Goal: Information Seeking & Learning: Find specific fact

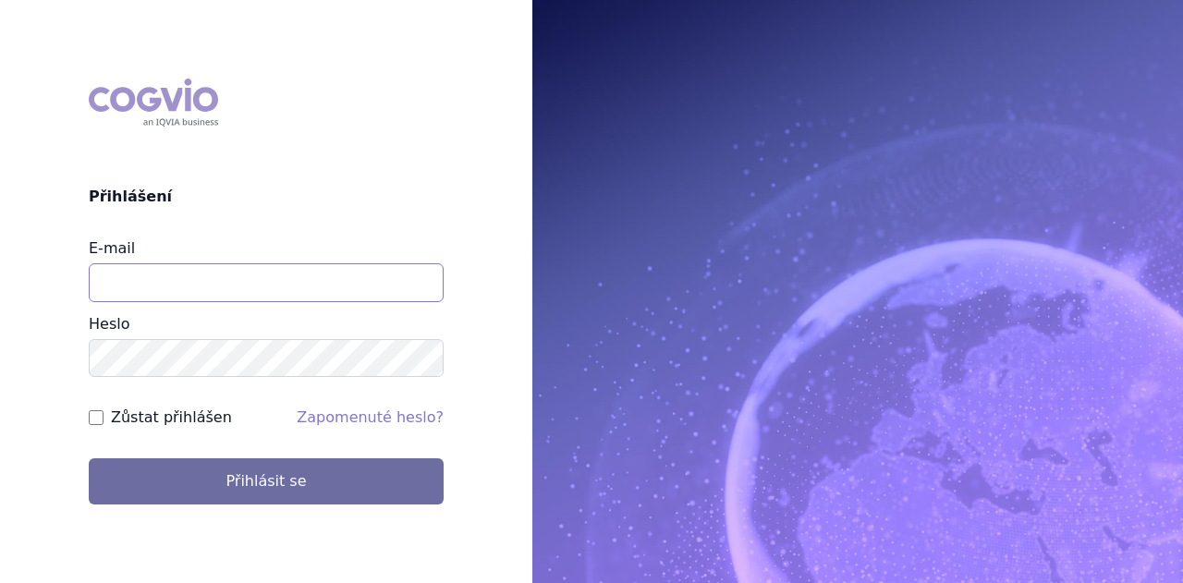
click at [177, 270] on input "E-mail" at bounding box center [266, 282] width 355 height 39
type input "[PERSON_NAME][EMAIL_ADDRESS][DOMAIN_NAME]"
click at [89, 458] on button "Přihlásit se" at bounding box center [266, 481] width 355 height 46
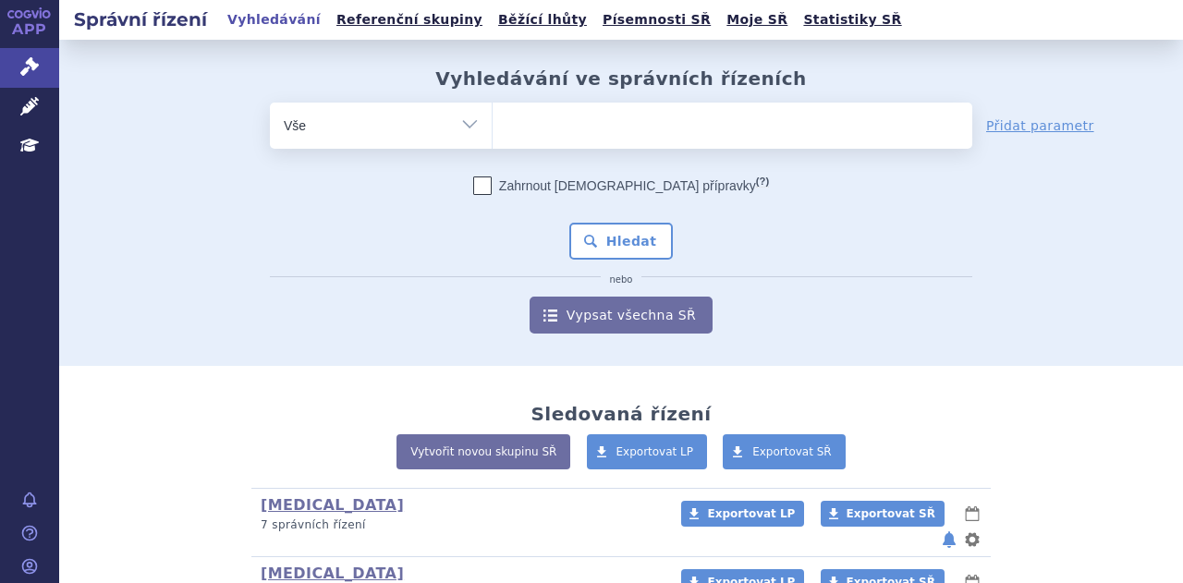
click at [610, 128] on ul at bounding box center [733, 122] width 480 height 39
click at [493, 128] on select at bounding box center [492, 125] width 1 height 46
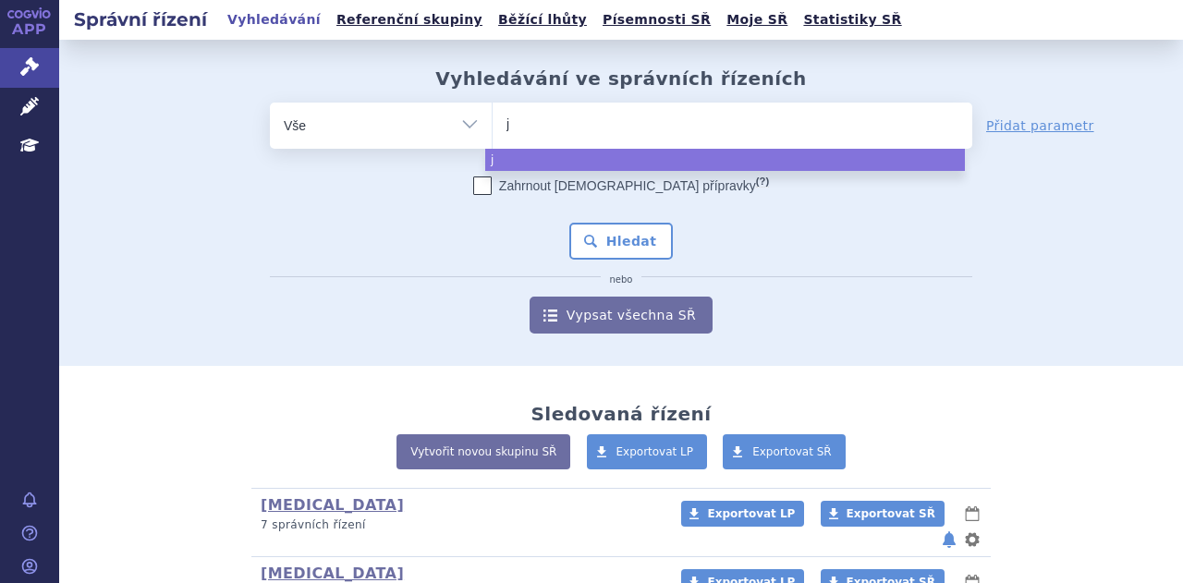
type input "je"
type input "jemp"
type input "jemperl"
type input "jemperli"
select select "jemperli"
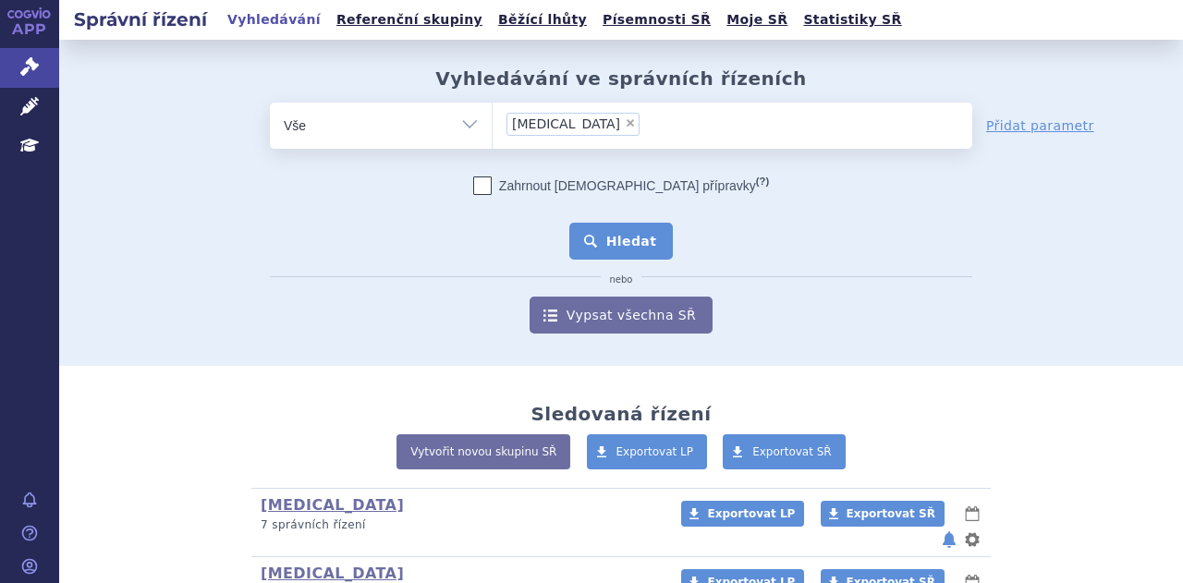
click at [627, 247] on button "Hledat" at bounding box center [621, 241] width 104 height 37
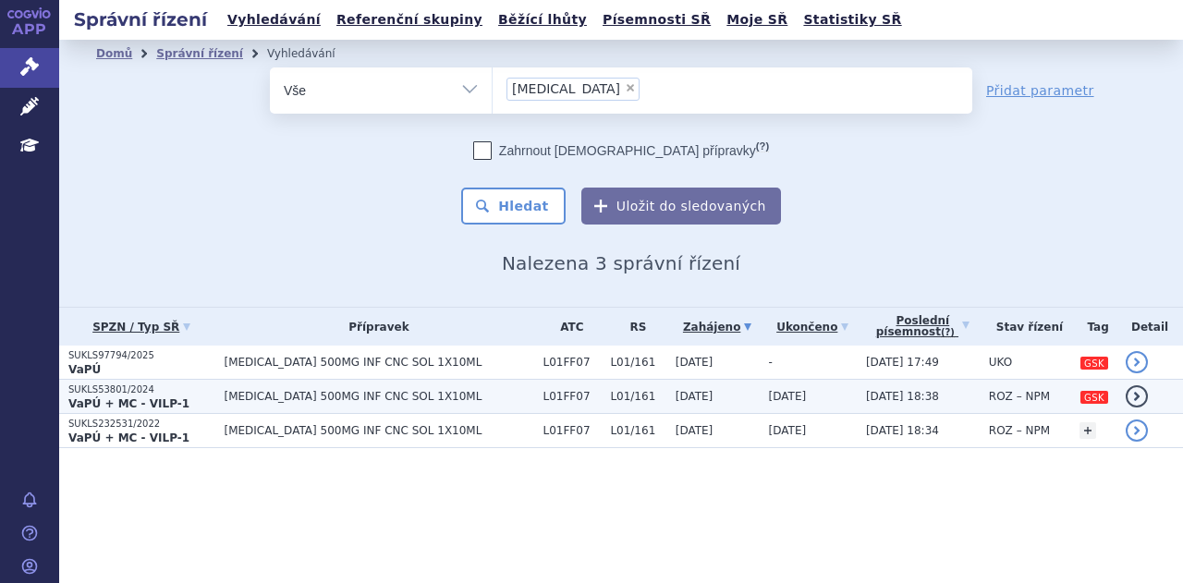
click at [430, 383] on td "[MEDICAL_DATA] 500MG INF CNC SOL 1X10ML" at bounding box center [373, 397] width 319 height 34
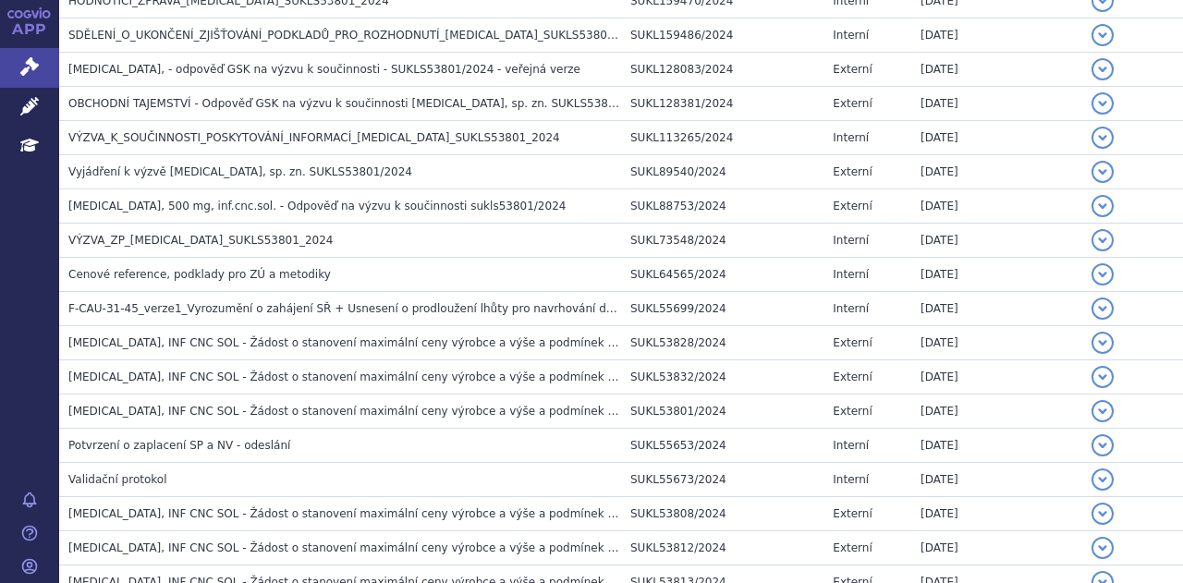
scroll to position [1515, 0]
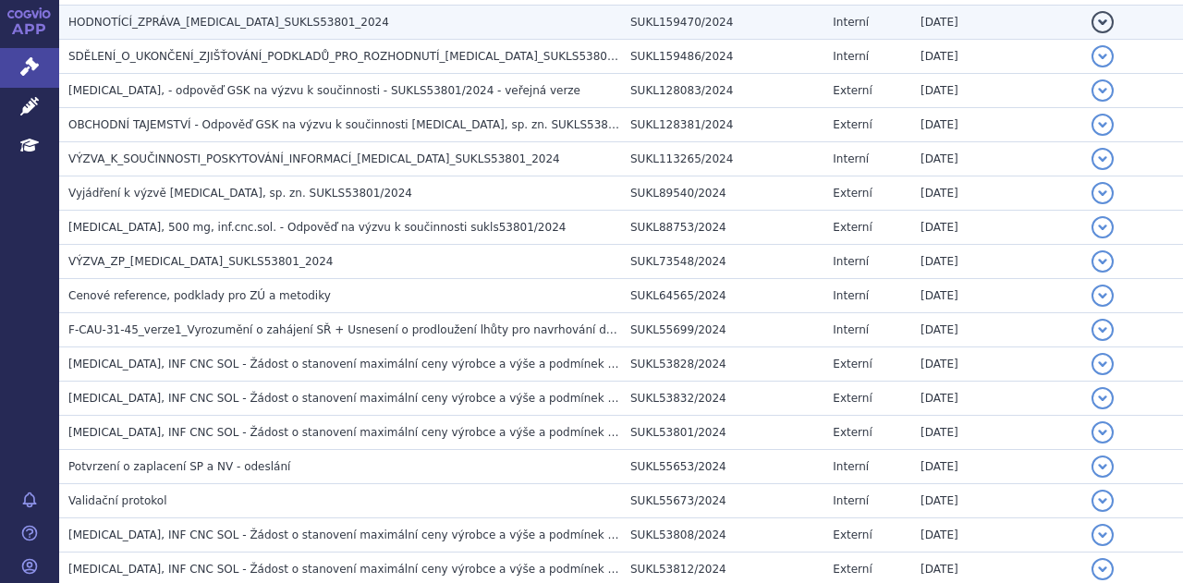
click at [288, 16] on span "HODNOTÍCÍ_ZPRÁVA_JEMPERLI_SUKLS53801_2024" at bounding box center [228, 22] width 321 height 13
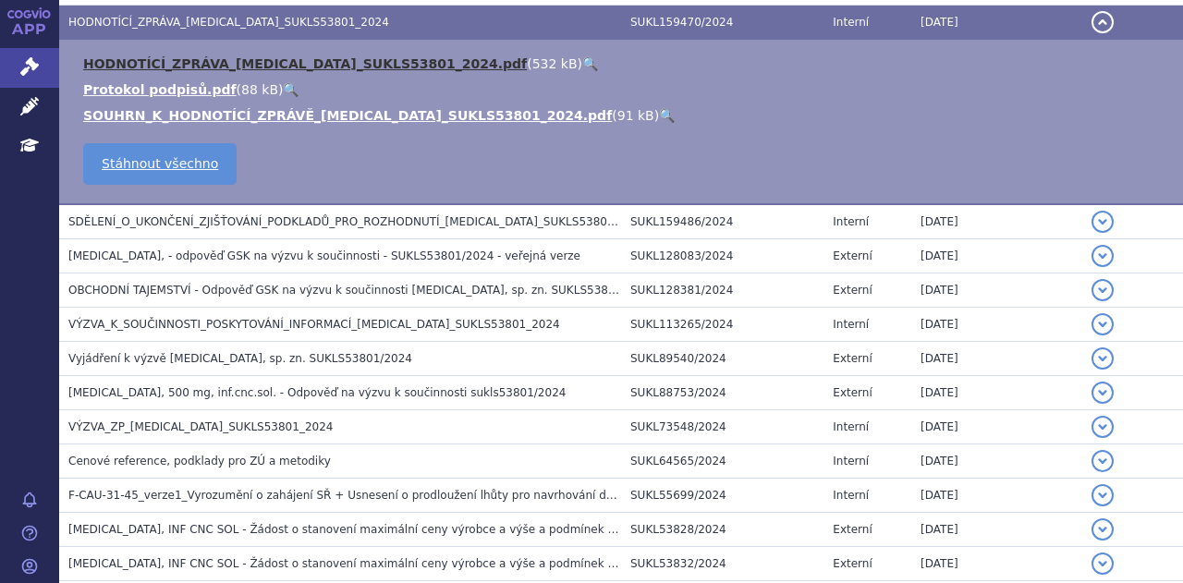
click at [281, 56] on link "HODNOTÍCÍ_ZPRÁVA_JEMPERLI_SUKLS53801_2024.pdf" at bounding box center [305, 63] width 444 height 15
